Goal: Task Accomplishment & Management: Complete application form

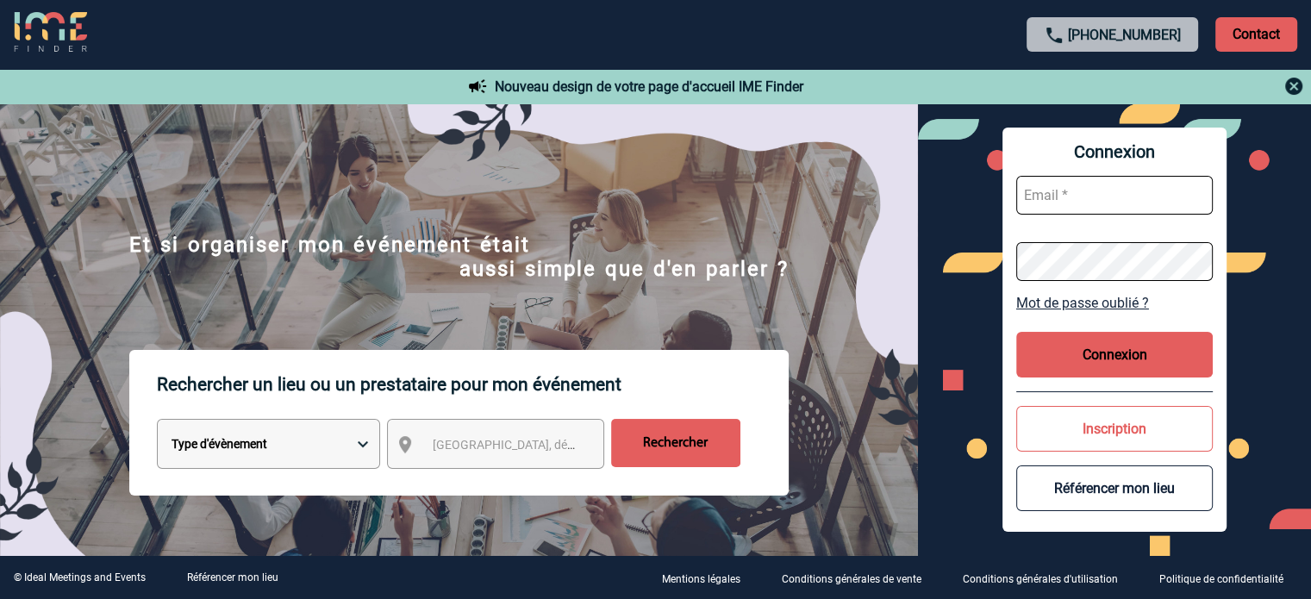
type input "cleborgne@ime-groupe.com"
click at [1158, 347] on button "Connexion" at bounding box center [1114, 355] width 196 height 46
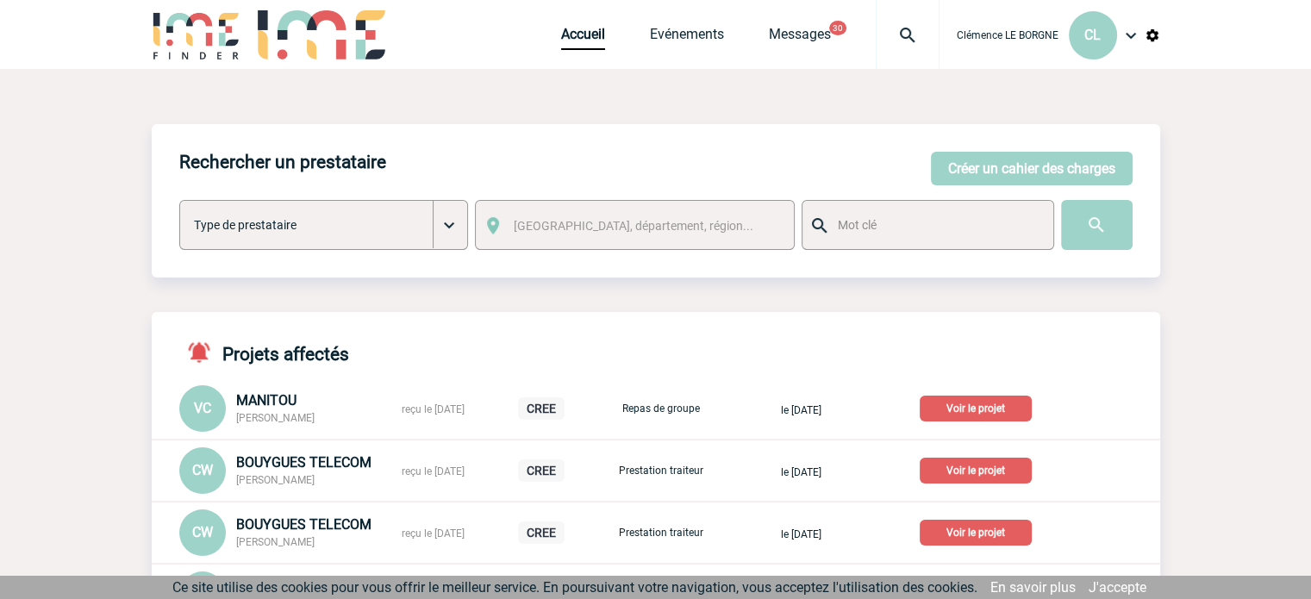
drag, startPoint x: 1057, startPoint y: 167, endPoint x: 638, endPoint y: 236, distance: 424.5
click at [1056, 167] on button "Créer un cahier des charges" at bounding box center [1032, 169] width 202 height 34
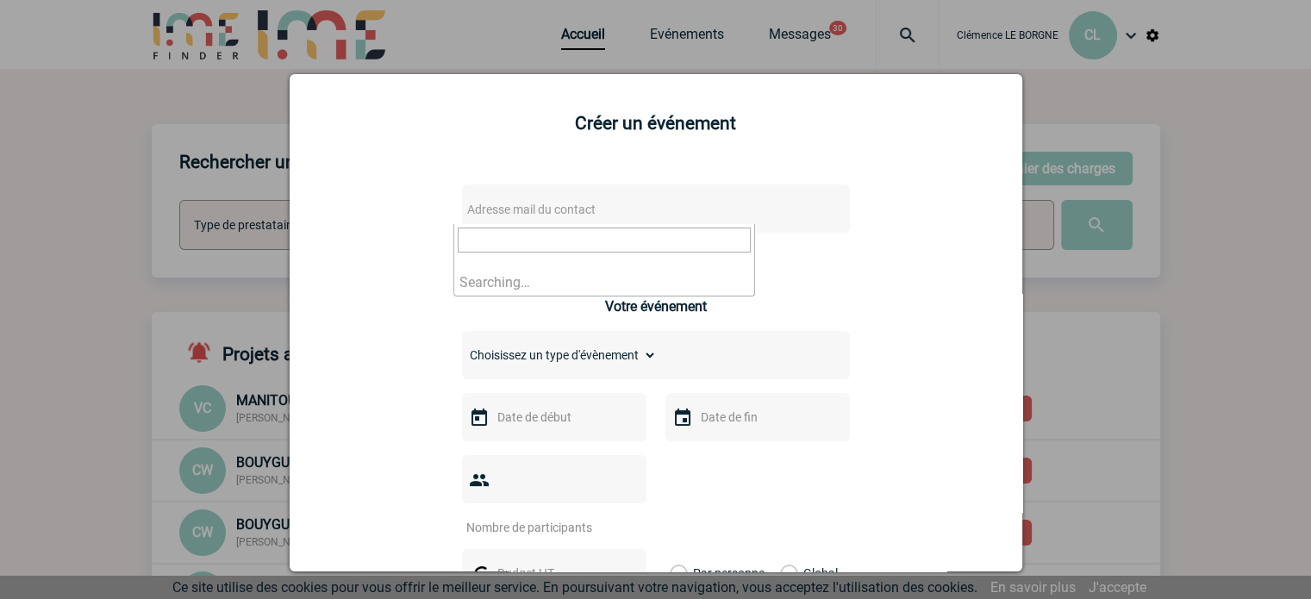
click at [565, 203] on span "Adresse mail du contact" at bounding box center [531, 210] width 128 height 14
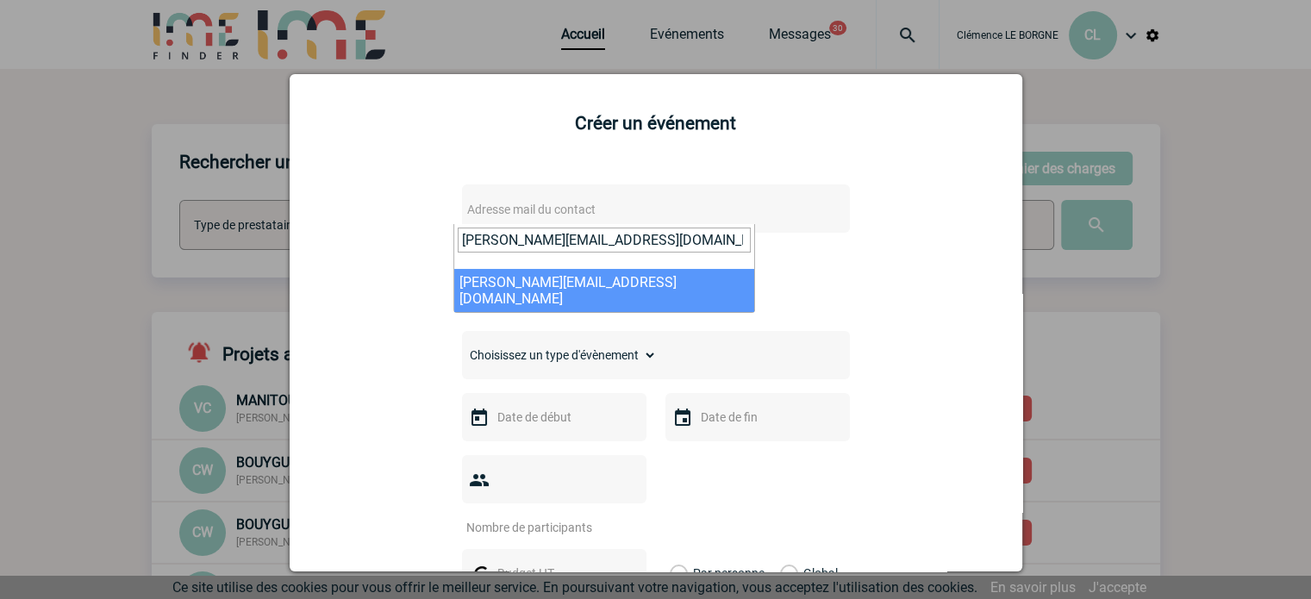
type input "sandrine.thebaut@iqvia.com"
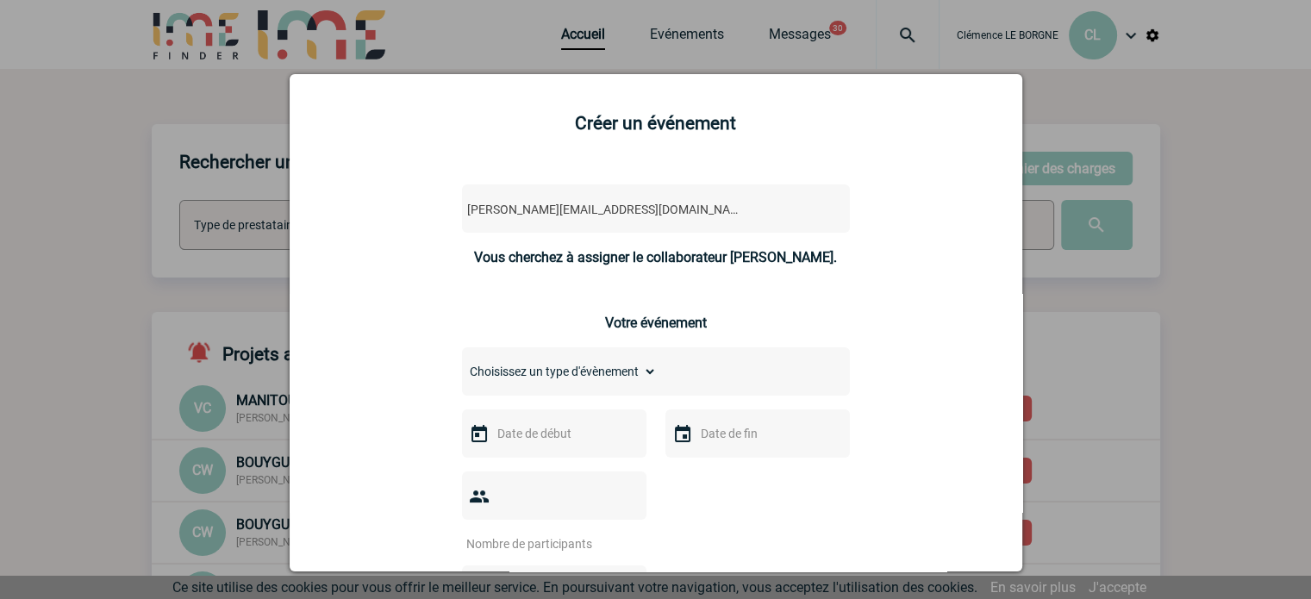
select select "106272"
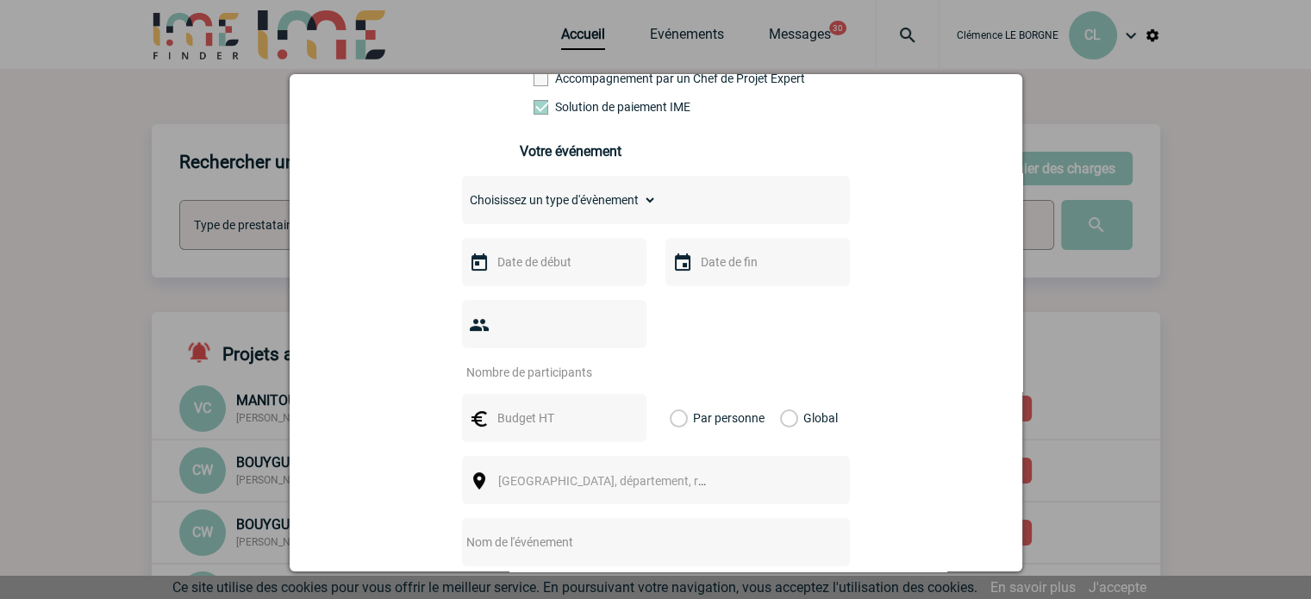
scroll to position [259, 0]
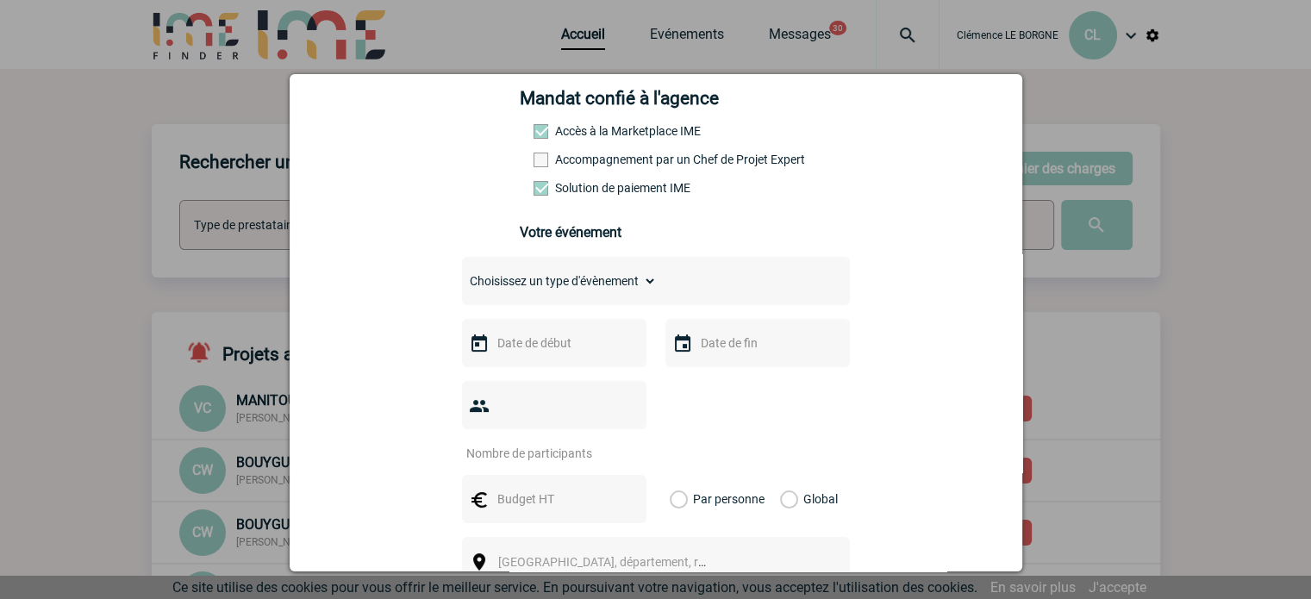
click at [584, 293] on select "Choisissez un type d'évènement Séminaire avec nuitée Séminaire sans nuitée Repa…" at bounding box center [559, 281] width 195 height 24
click at [576, 293] on select "Choisissez un type d'évènement Séminaire avec nuitée Séminaire sans nuitée Repa…" at bounding box center [559, 281] width 195 height 24
select select "3"
click at [462, 274] on select "Choisissez un type d'évènement Séminaire avec nuitée Séminaire sans nuitée Repa…" at bounding box center [559, 281] width 195 height 24
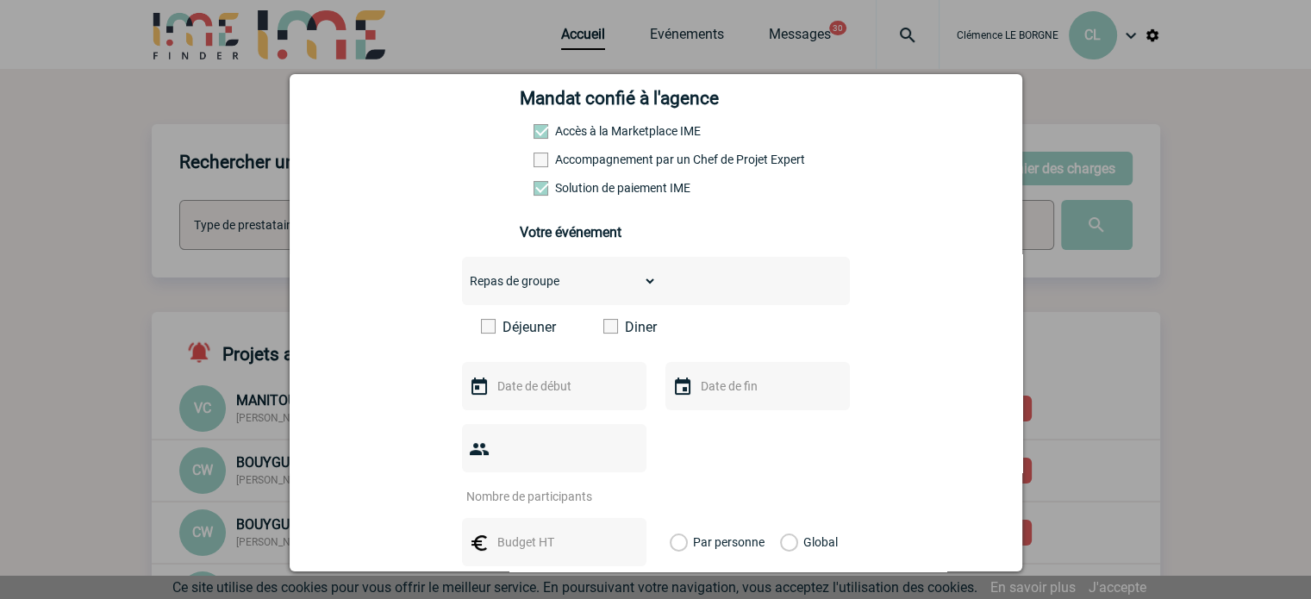
click at [603, 334] on span at bounding box center [610, 326] width 15 height 15
click at [0, 0] on input "Diner" at bounding box center [0, 0] width 0 height 0
click at [558, 518] on div at bounding box center [554, 542] width 184 height 48
click at [565, 531] on input "text" at bounding box center [552, 542] width 119 height 22
type input "922.73"
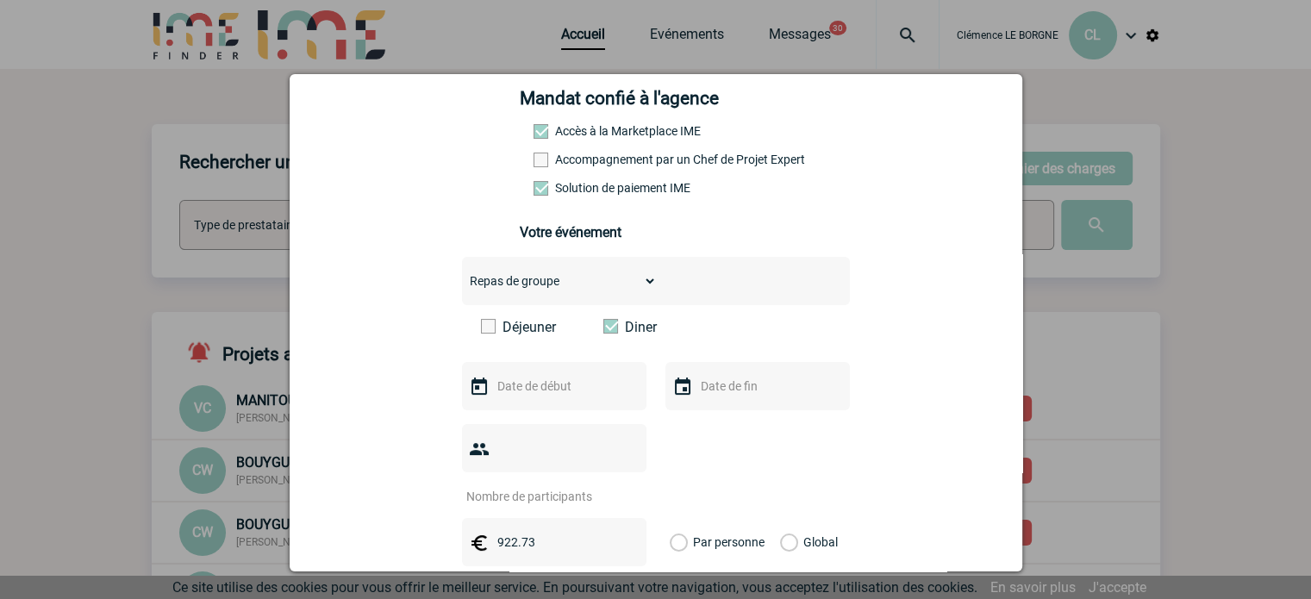
click at [783, 518] on label "Global" at bounding box center [785, 542] width 11 height 48
click at [0, 0] on input "Global" at bounding box center [0, 0] width 0 height 0
click at [536, 388] on input "text" at bounding box center [552, 386] width 119 height 22
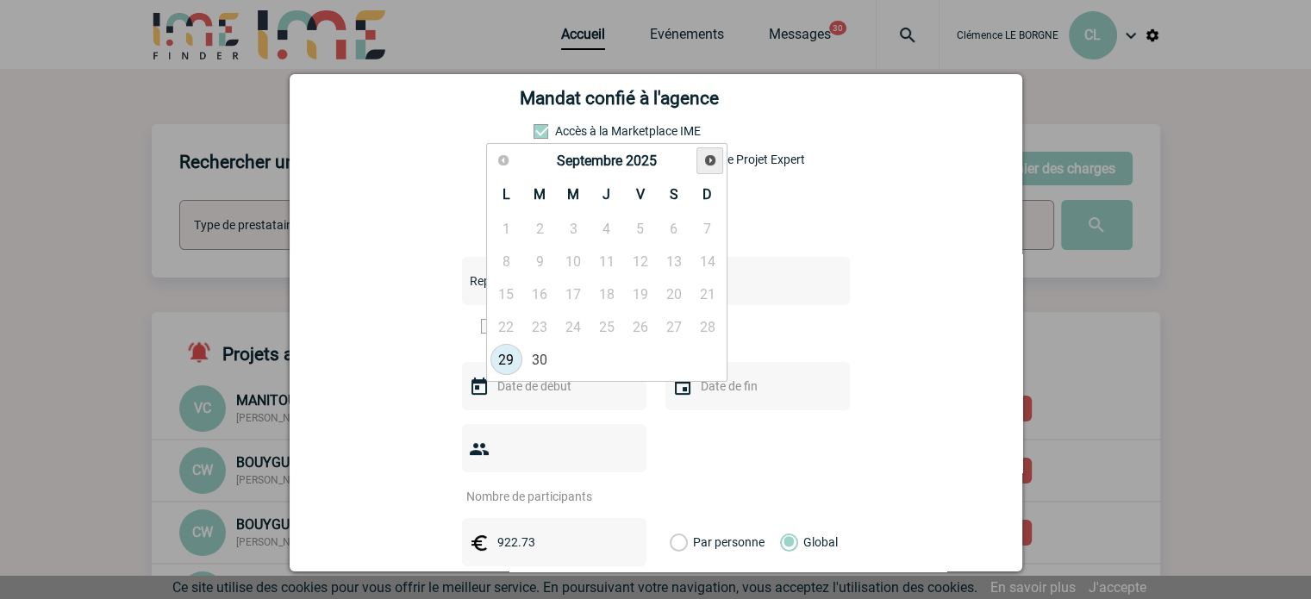
click at [714, 164] on span "Suivant" at bounding box center [710, 160] width 14 height 14
click at [601, 267] on link "9" at bounding box center [606, 261] width 32 height 31
type input "09-10-2025"
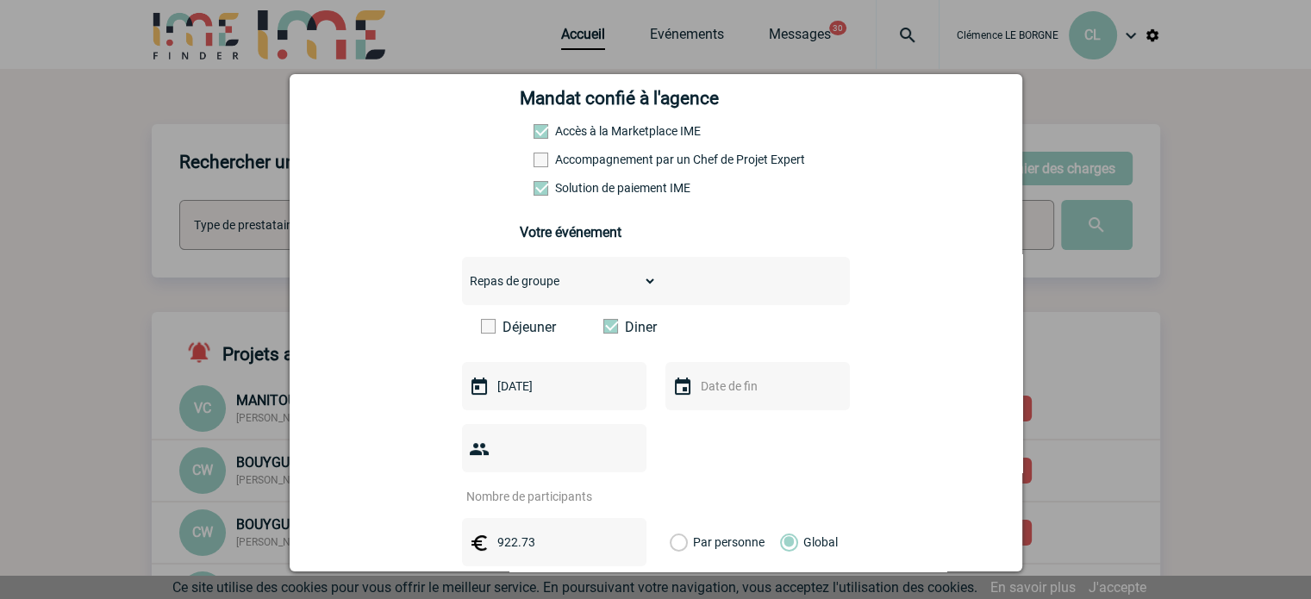
click at [710, 375] on div at bounding box center [757, 386] width 184 height 48
click at [731, 391] on input "text" at bounding box center [755, 386] width 119 height 22
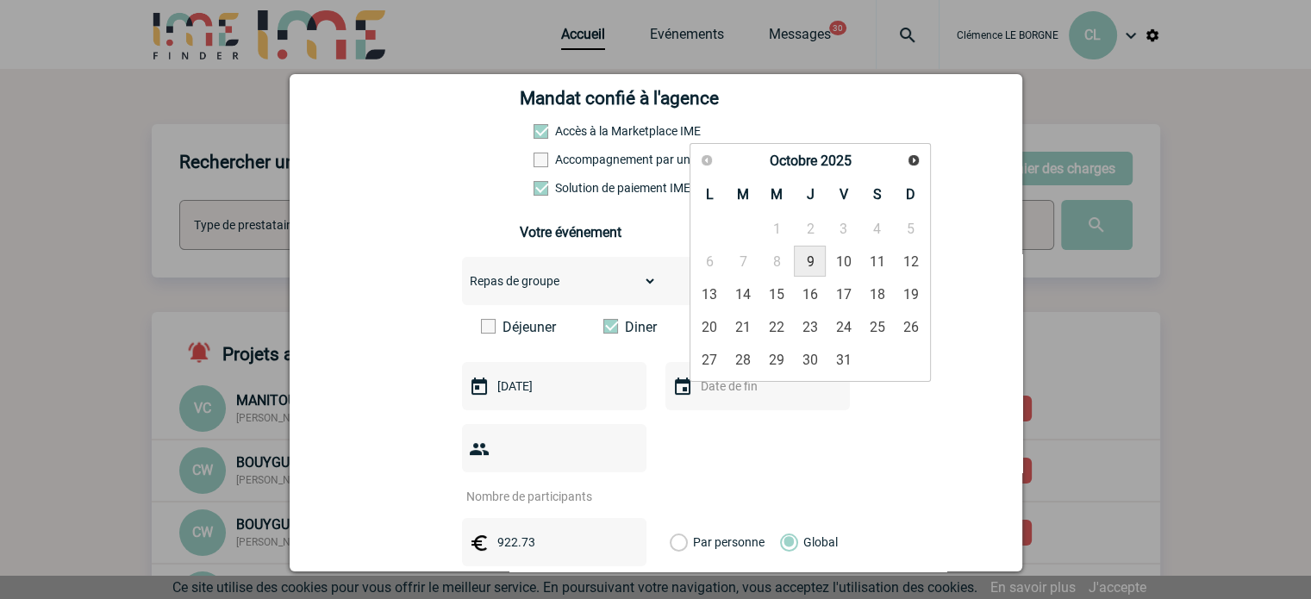
click at [798, 260] on link "9" at bounding box center [810, 261] width 32 height 31
type input "09-10-2025"
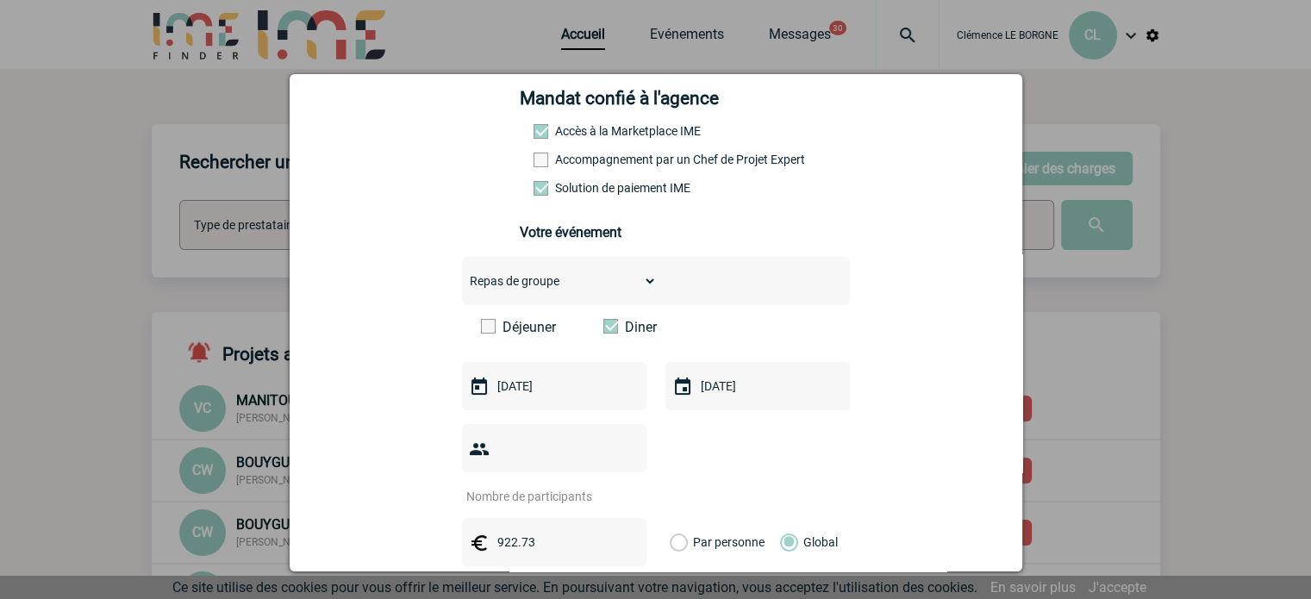
click at [923, 431] on div "sandrine.thebaut@iqvia.com sandrine.thebaut@iqvia.com Vous cherchez à assigner …" at bounding box center [655, 468] width 689 height 1117
click at [589, 485] on input "number" at bounding box center [543, 496] width 162 height 22
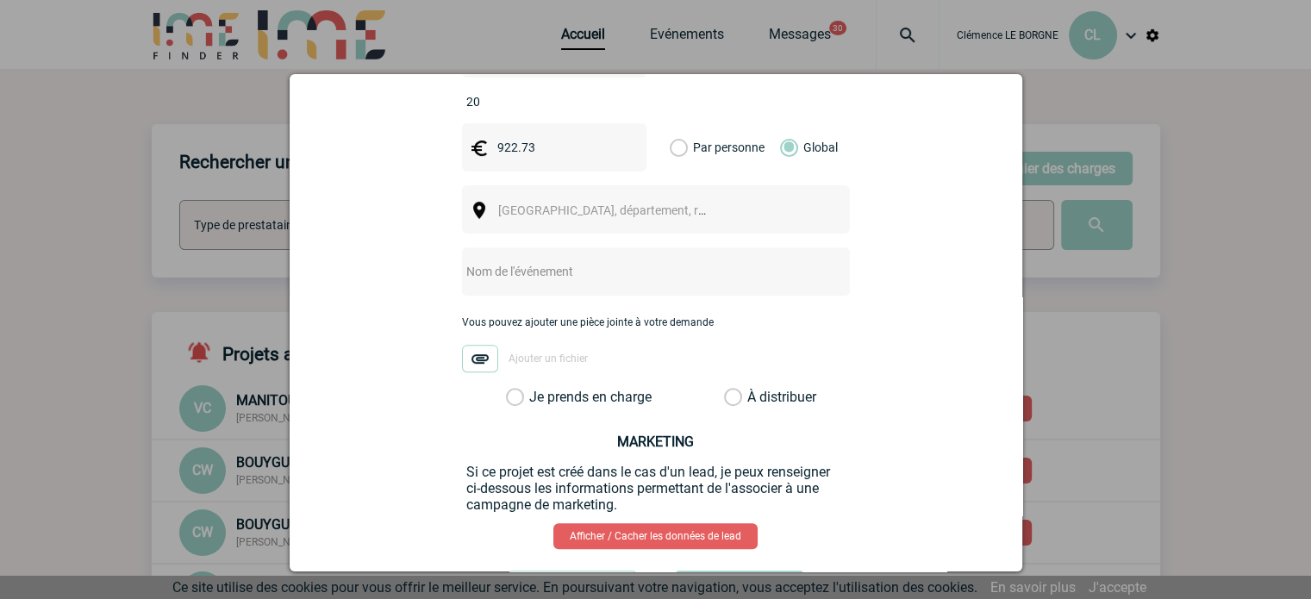
scroll to position [714, 0]
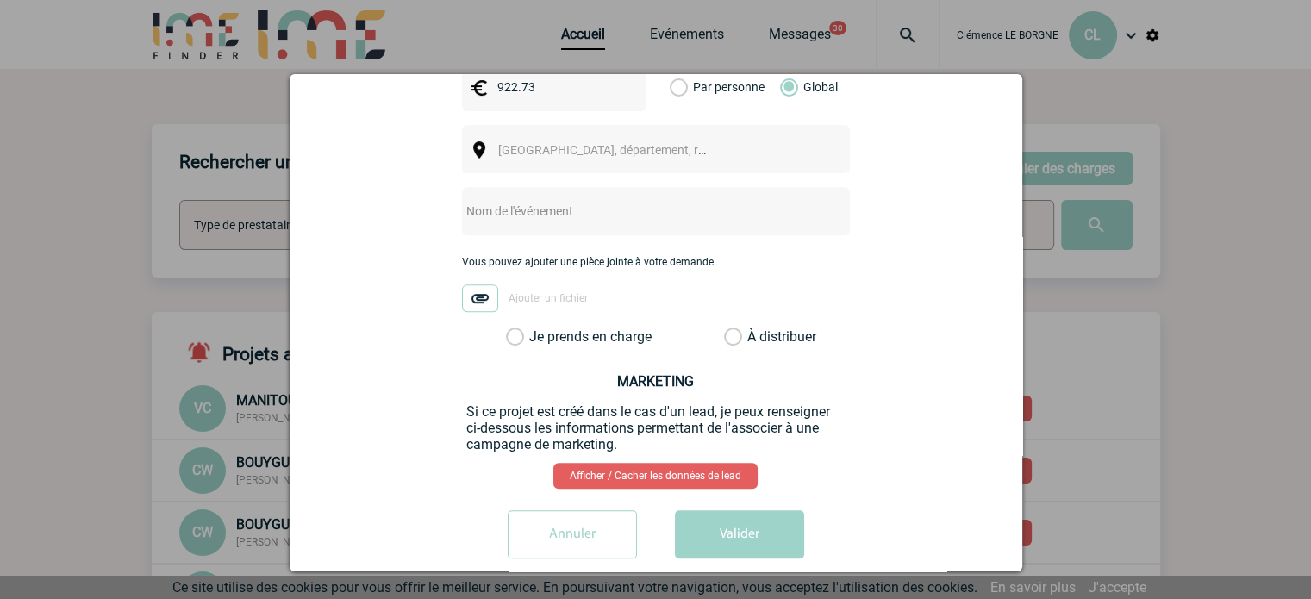
type input "20"
click at [558, 200] on input "text" at bounding box center [633, 211] width 342 height 22
type input "CENTRALISATION"
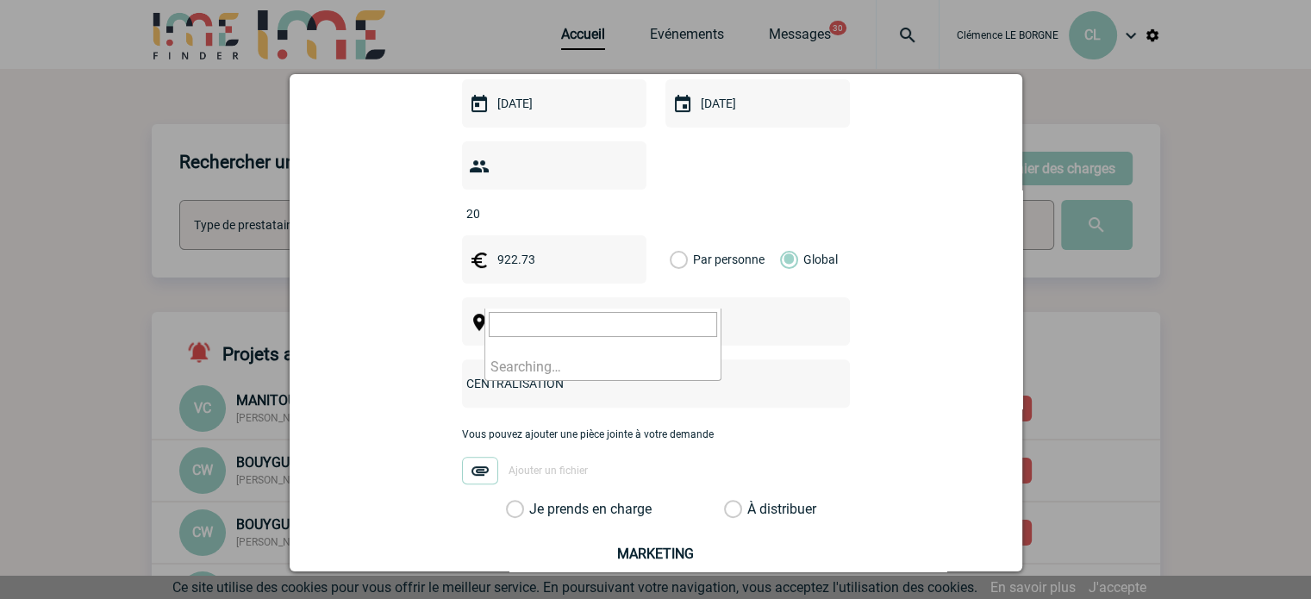
click at [639, 310] on span "Ville, département, région..." at bounding box center [609, 322] width 237 height 24
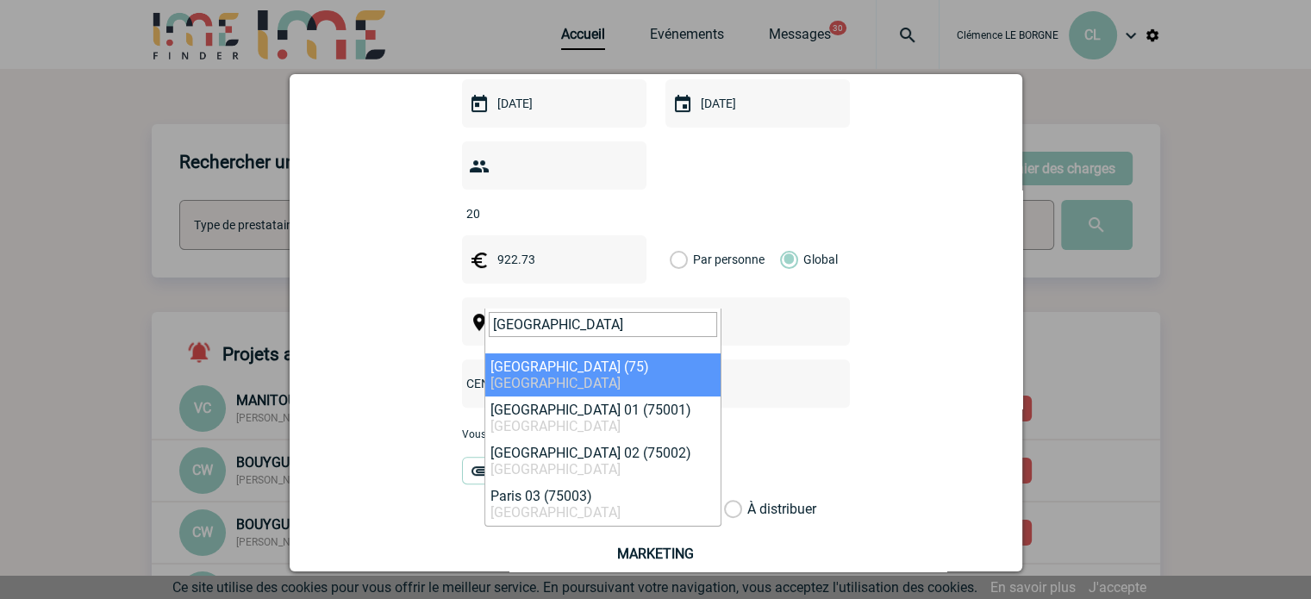
type input "paris"
select select "3"
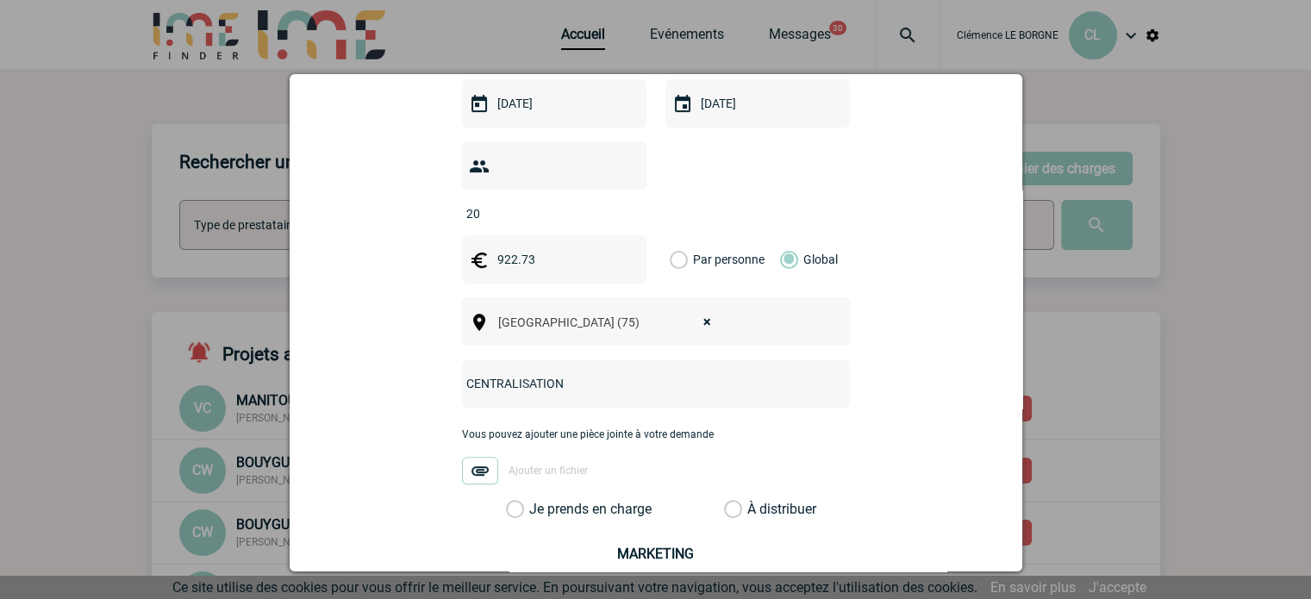
scroll to position [714, 0]
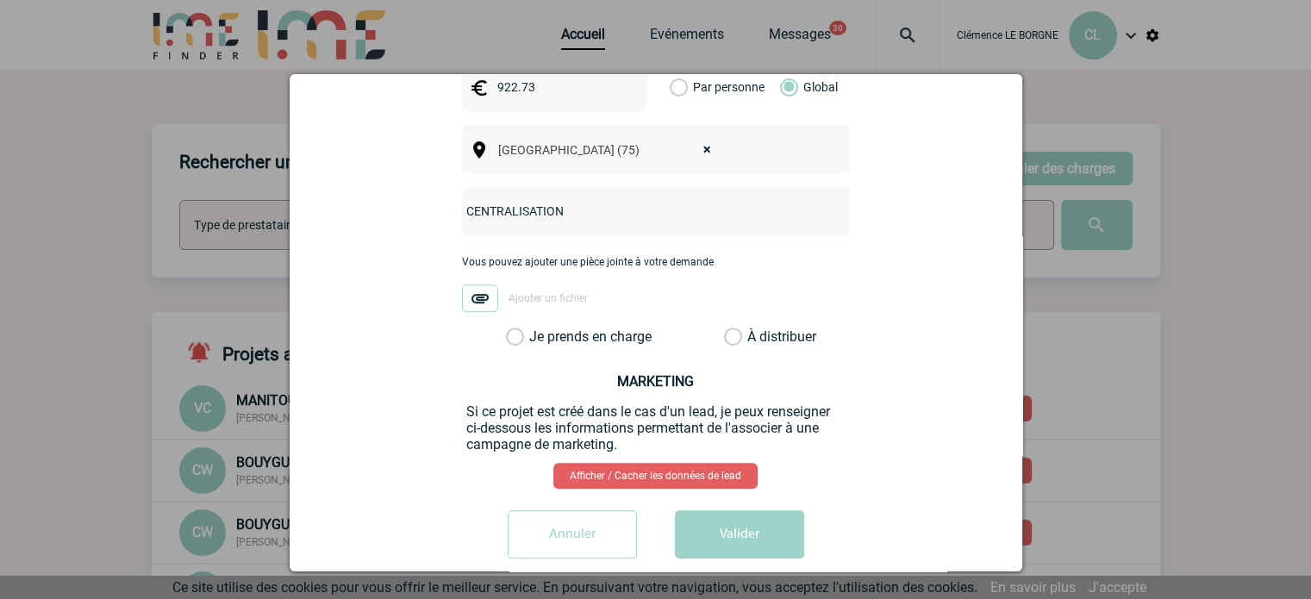
click at [535, 328] on label "Je prends en charge" at bounding box center [520, 336] width 29 height 17
click at [0, 0] on input "Je prends en charge" at bounding box center [0, 0] width 0 height 0
click at [726, 510] on button "Valider" at bounding box center [739, 534] width 129 height 48
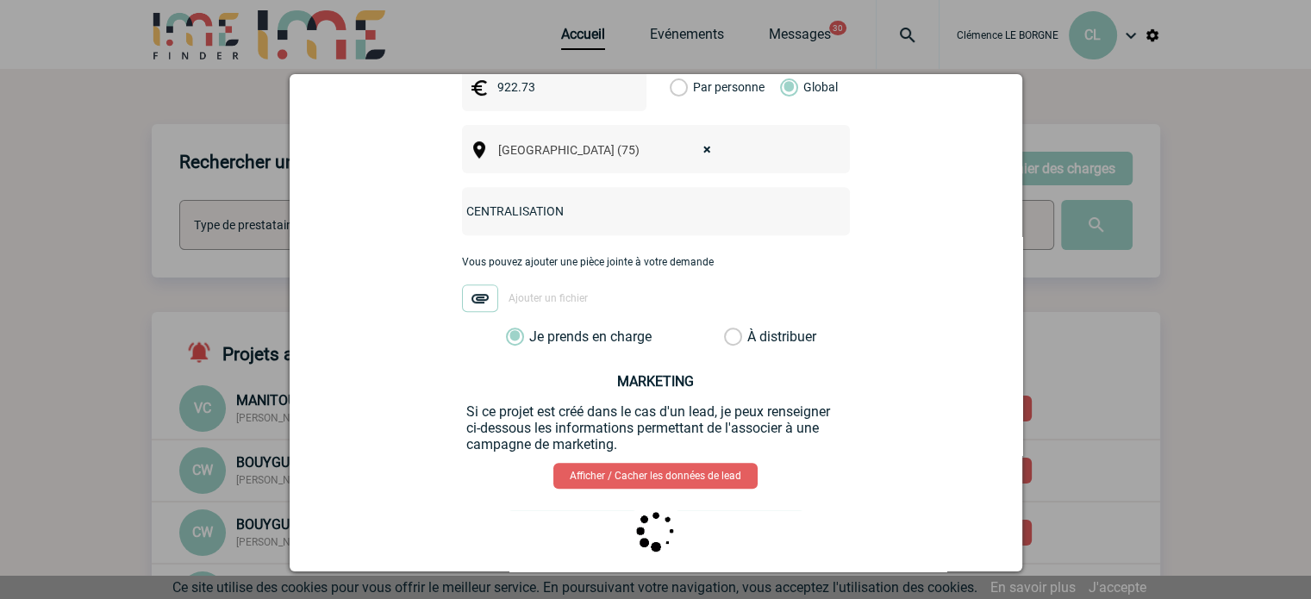
scroll to position [0, 0]
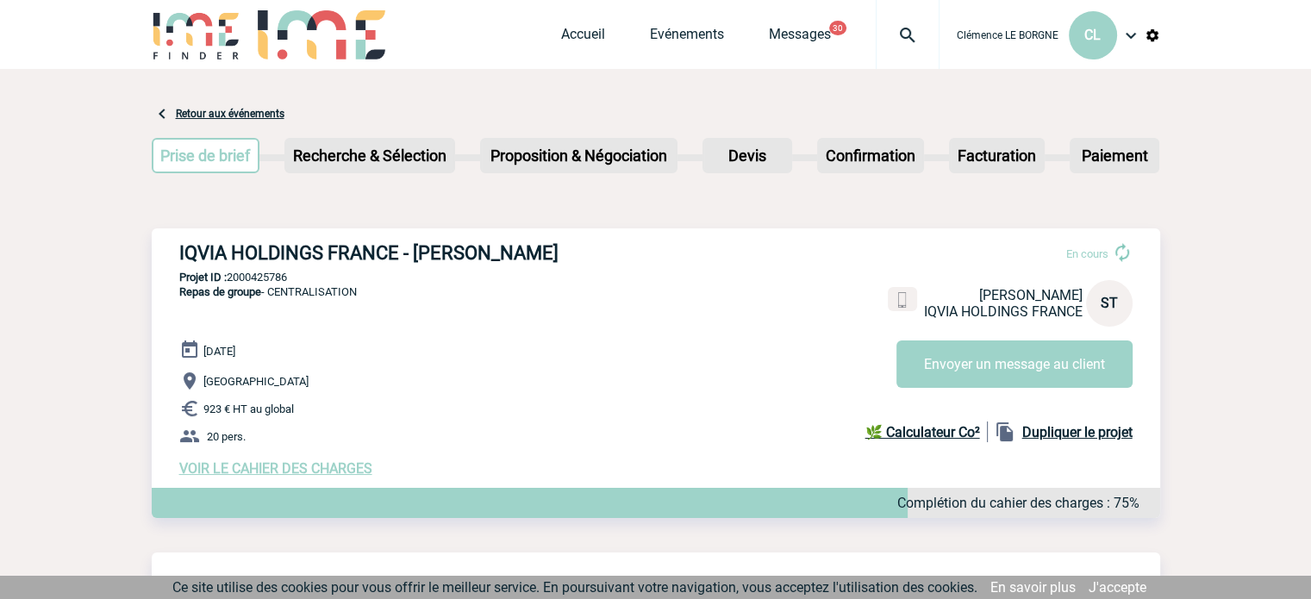
drag, startPoint x: 163, startPoint y: 254, endPoint x: 581, endPoint y: 253, distance: 418.0
click at [581, 253] on div "IQVIA HOLDINGS FRANCE - Sandrine THEBAUT En cours Sandrine THEBAUT IQVIA HOLDIN…" at bounding box center [656, 359] width 1008 height 262
copy h3 "IQVIA HOLDINGS FRANCE - Sandrine THEBAUT"
drag, startPoint x: 296, startPoint y: 277, endPoint x: 229, endPoint y: 277, distance: 66.4
click at [229, 277] on p "Projet ID : 2000425786" at bounding box center [656, 277] width 1008 height 13
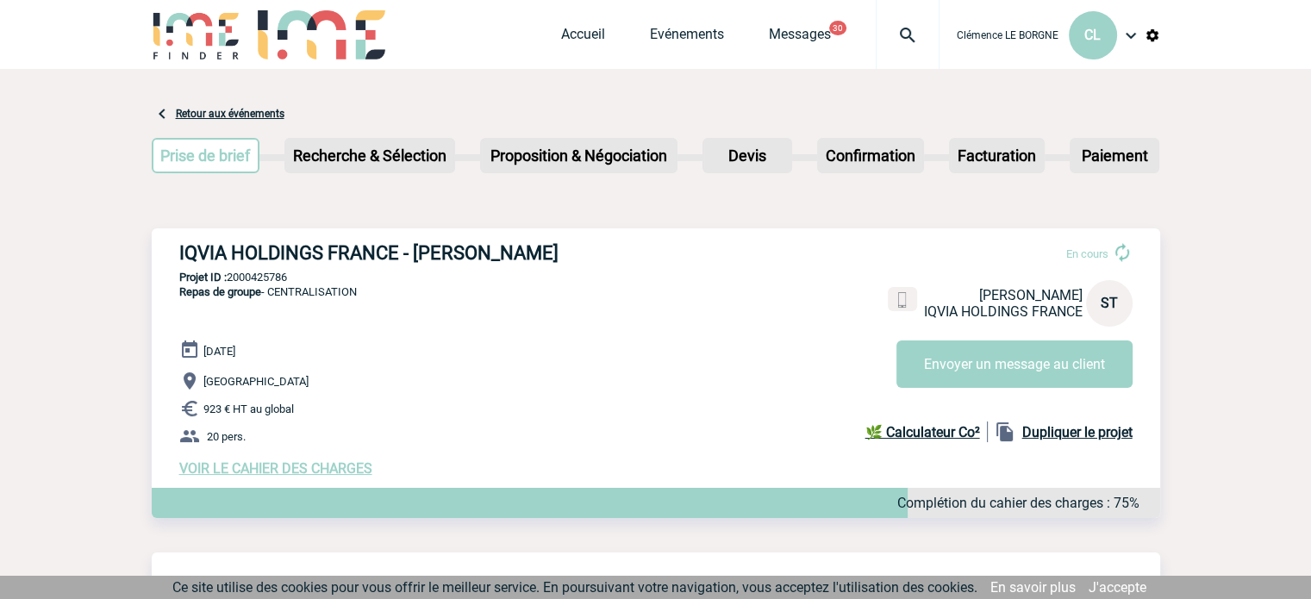
copy p "2000425786"
